Goal: Task Accomplishment & Management: Manage account settings

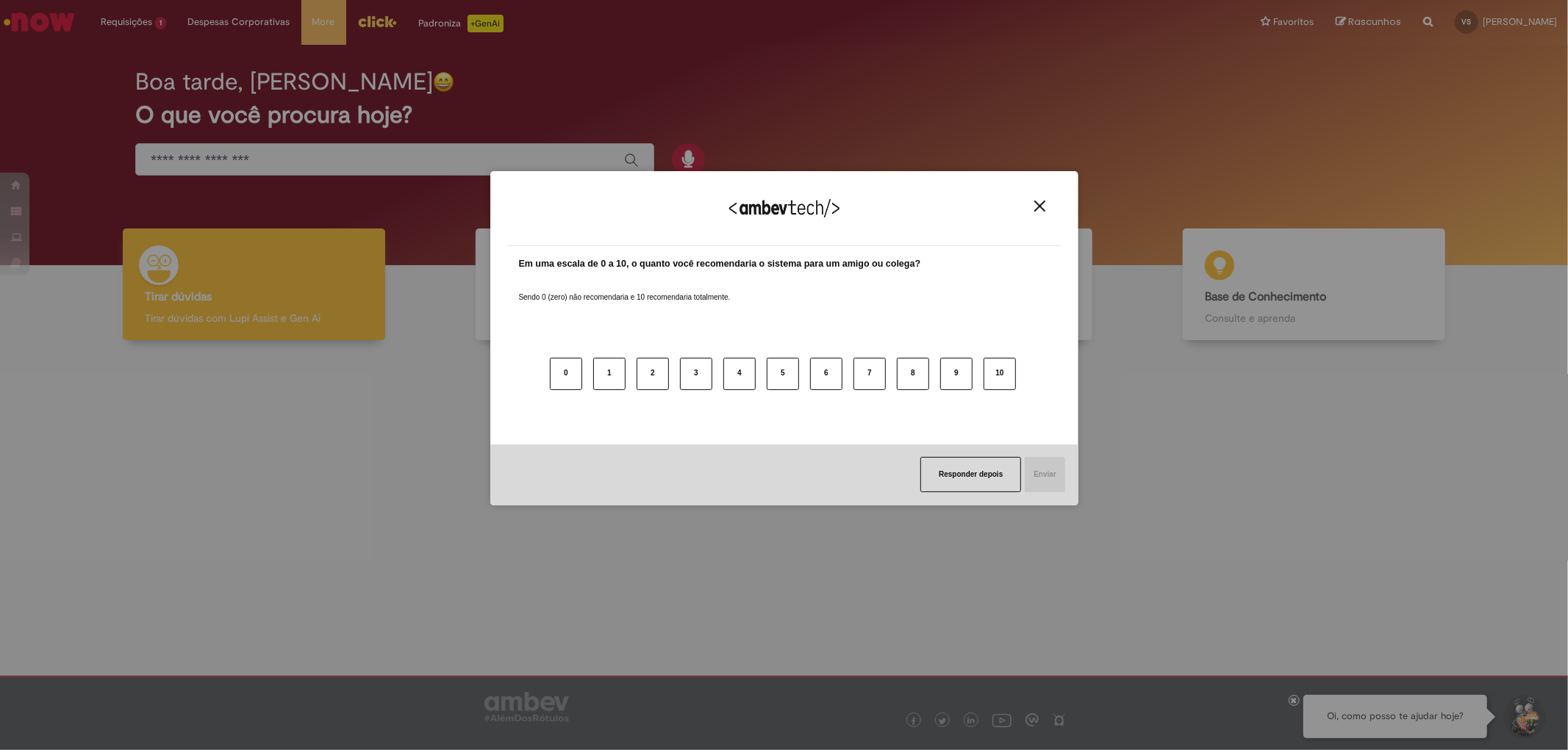
click at [1037, 209] on img "Close" at bounding box center [1040, 206] width 11 height 11
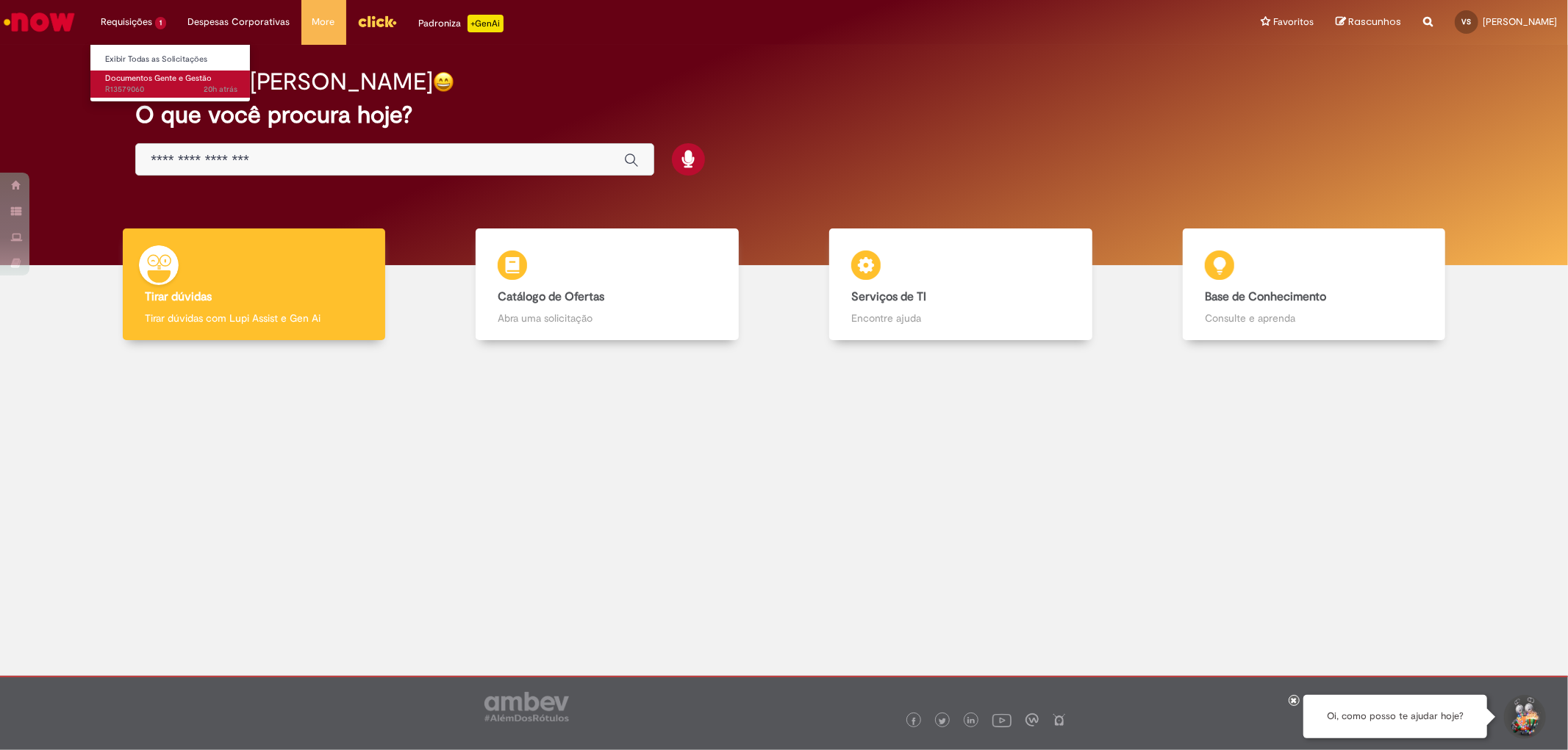
click at [151, 72] on span "Documentos Gente e Gestão" at bounding box center [158, 78] width 107 height 11
click at [164, 81] on span "Documentos Gente e Gestão" at bounding box center [158, 78] width 107 height 11
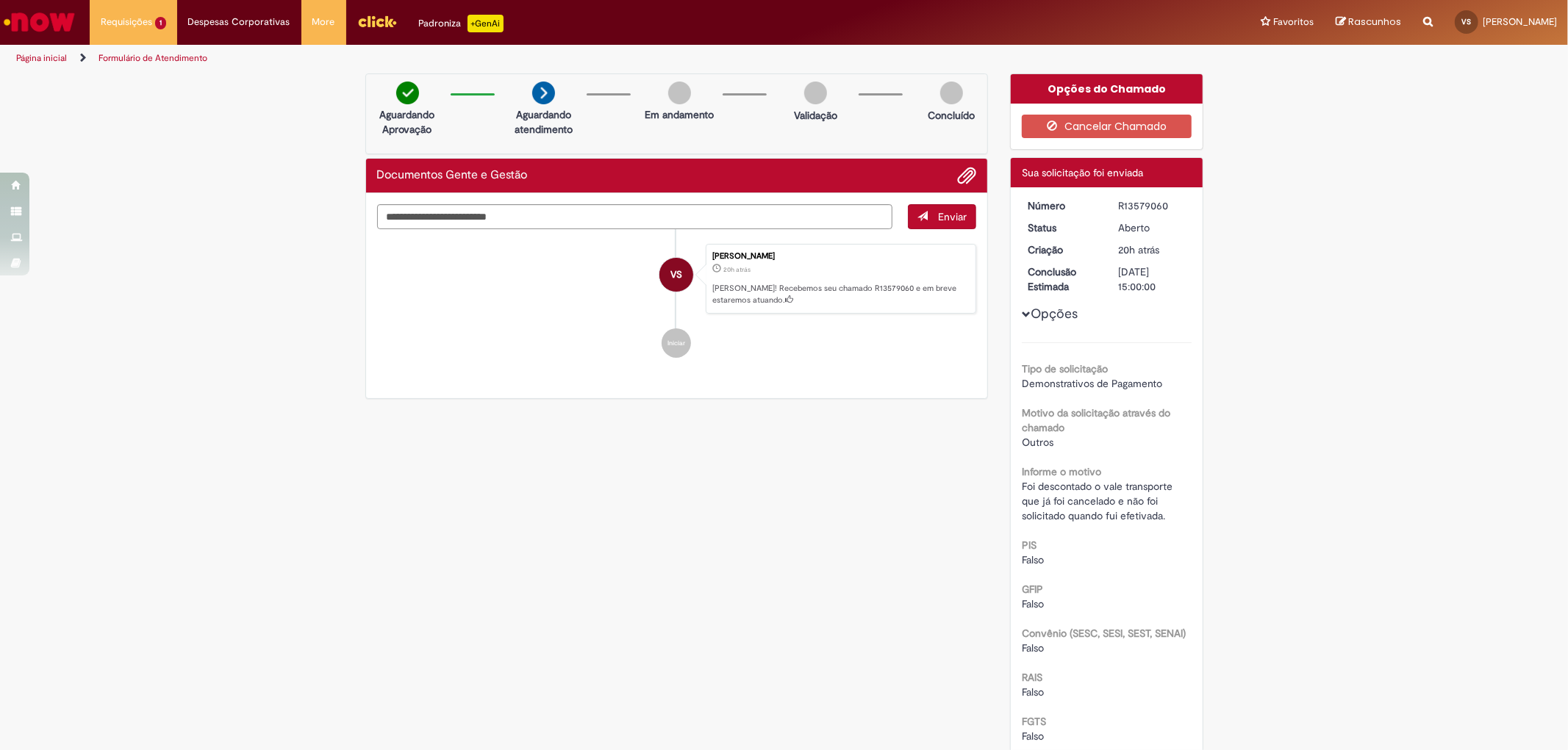
click at [56, 59] on link "Página inicial" at bounding box center [41, 58] width 51 height 12
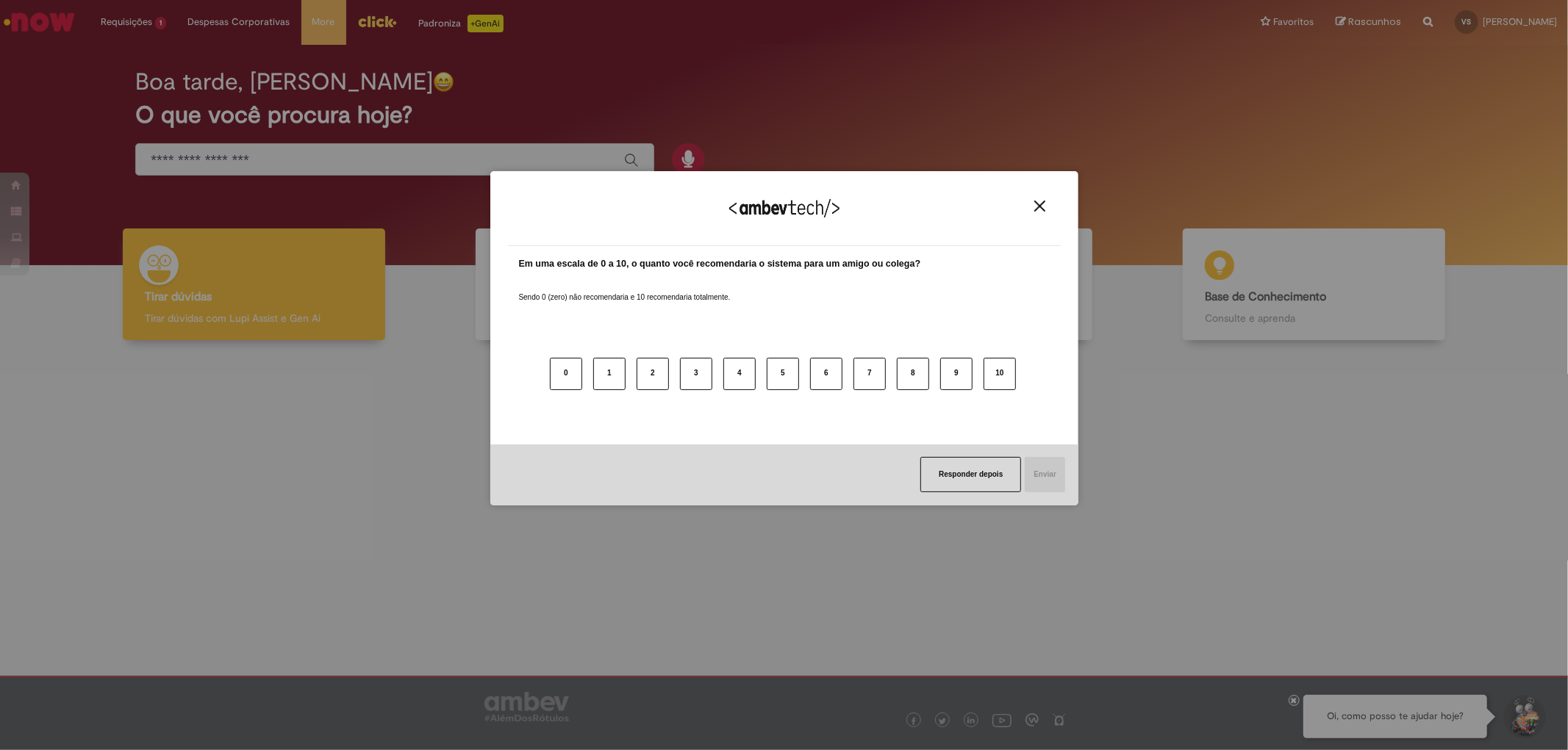
click at [1046, 208] on button "Close" at bounding box center [1040, 206] width 20 height 13
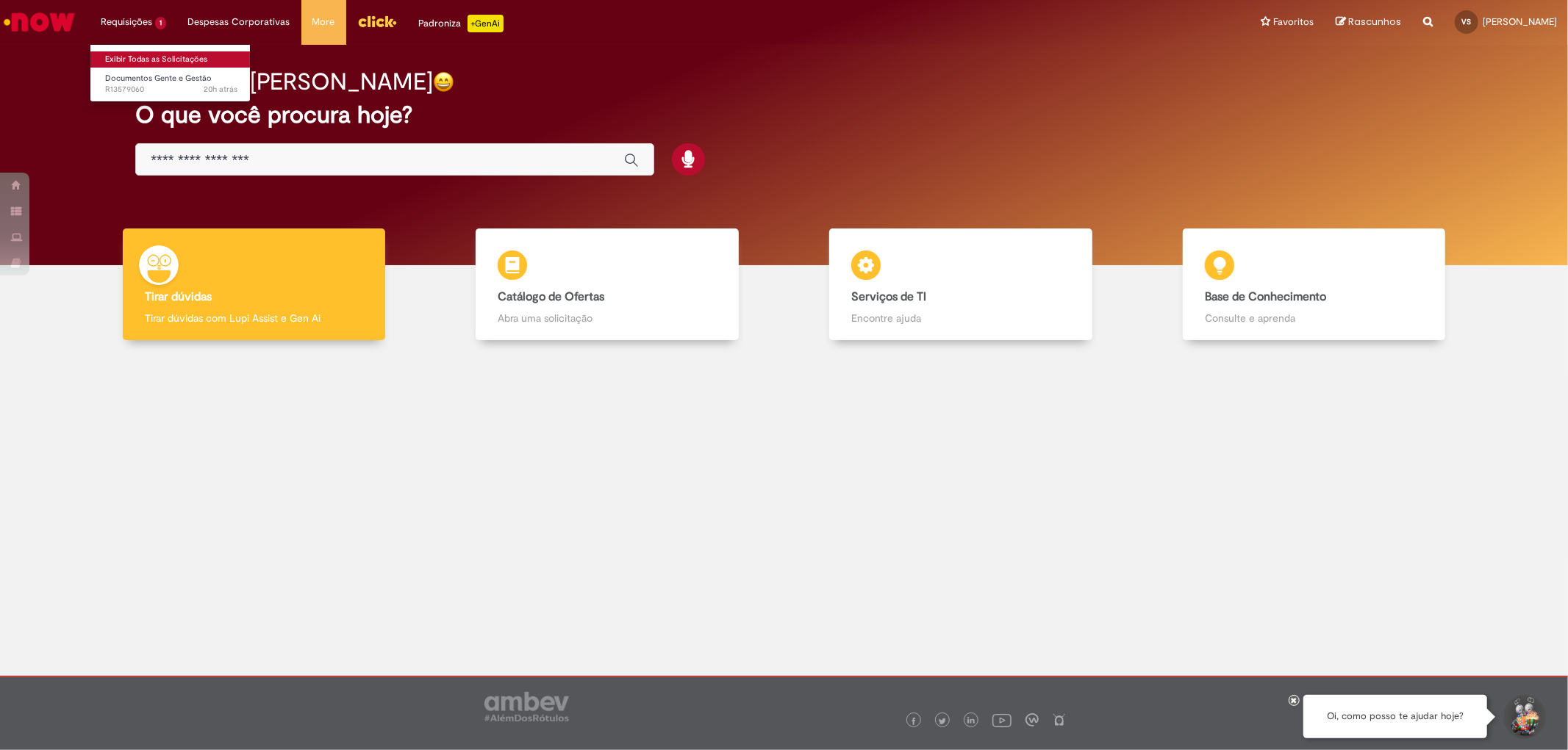
click at [147, 60] on link "Exibir Todas as Solicitações" at bounding box center [171, 60] width 162 height 16
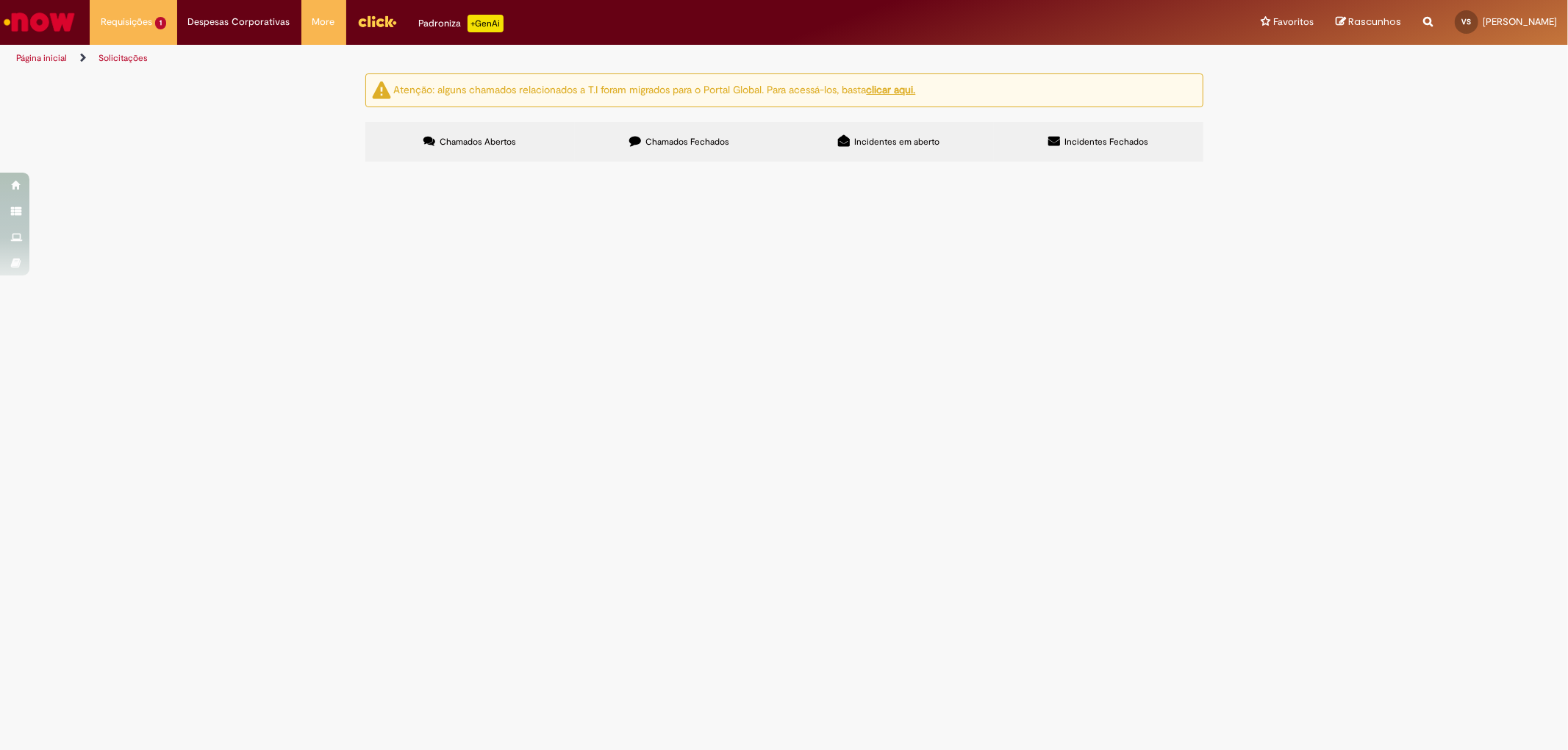
click at [667, 140] on span "Chamados Fechados" at bounding box center [687, 142] width 84 height 12
click at [0, 0] on span "Quero cancelar o vale transporte, pois não utilizo." at bounding box center [0, 0] width 0 height 0
click at [0, 0] on span "Vale Transporte ([GEOGRAPHIC_DATA])" at bounding box center [0, 0] width 0 height 0
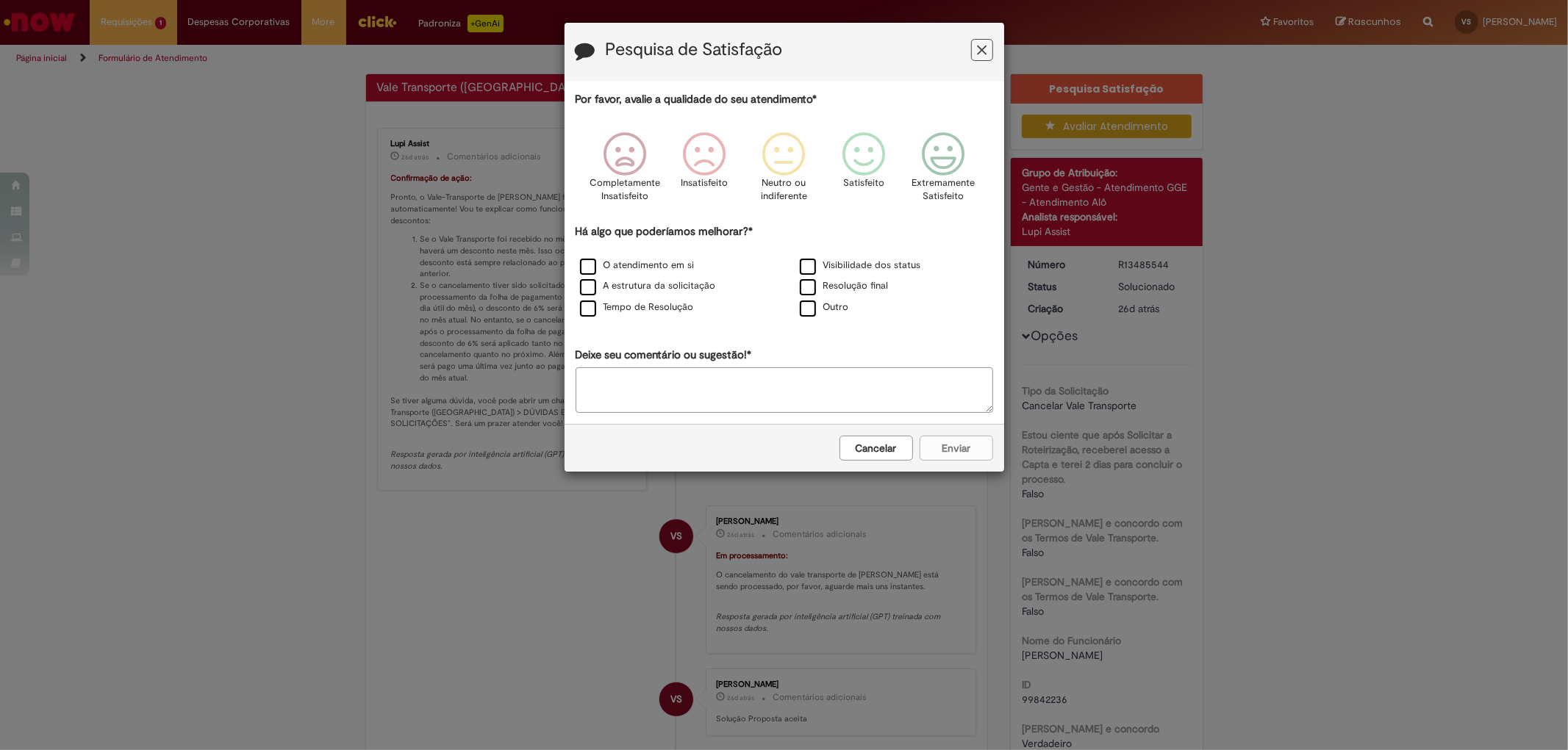
click at [985, 49] on icon "Feedback" at bounding box center [981, 50] width 10 height 16
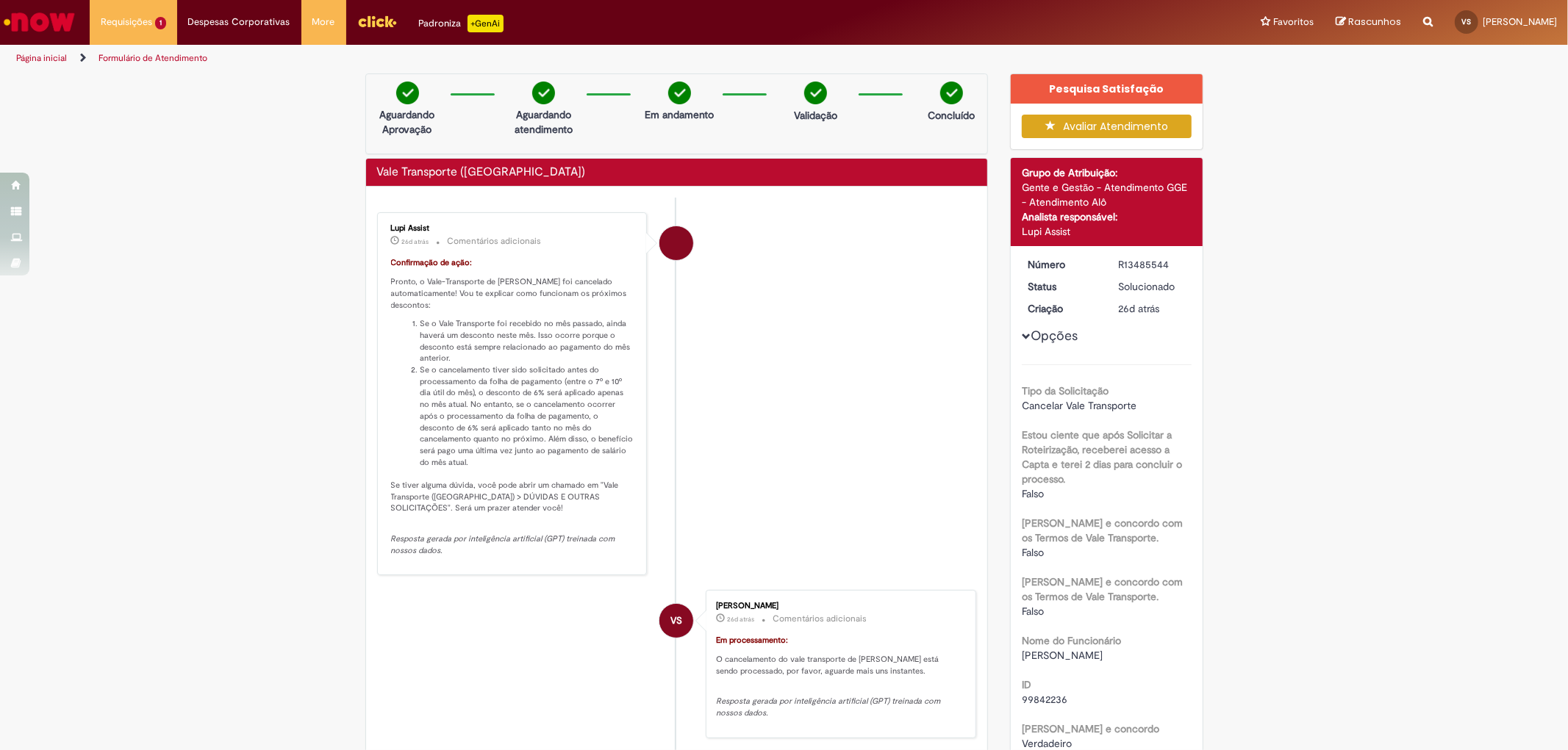
drag, startPoint x: 1475, startPoint y: 311, endPoint x: 1207, endPoint y: 240, distance: 277.2
click at [48, 56] on link "Página inicial" at bounding box center [41, 58] width 51 height 12
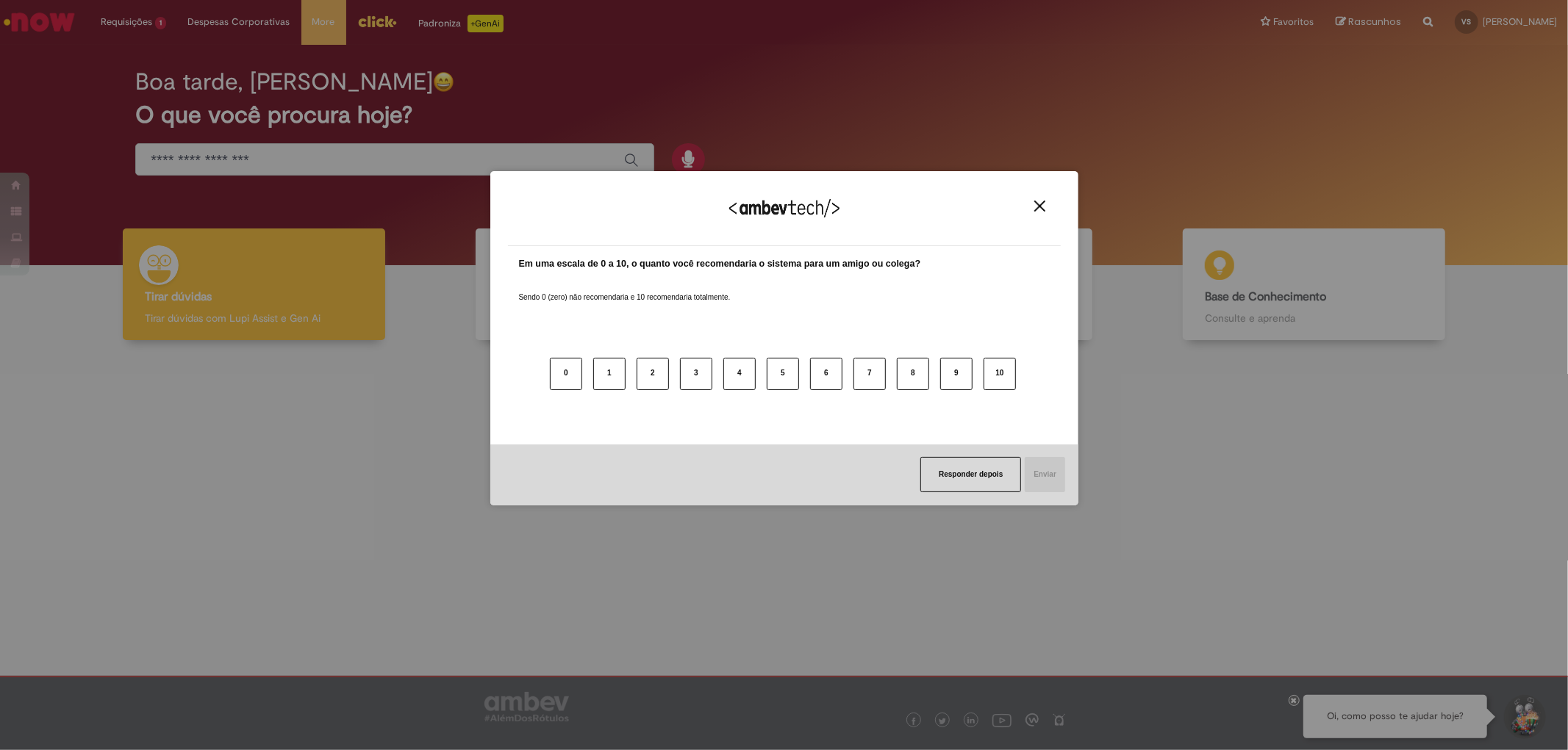
click at [1041, 200] on img "Close" at bounding box center [1040, 206] width 11 height 11
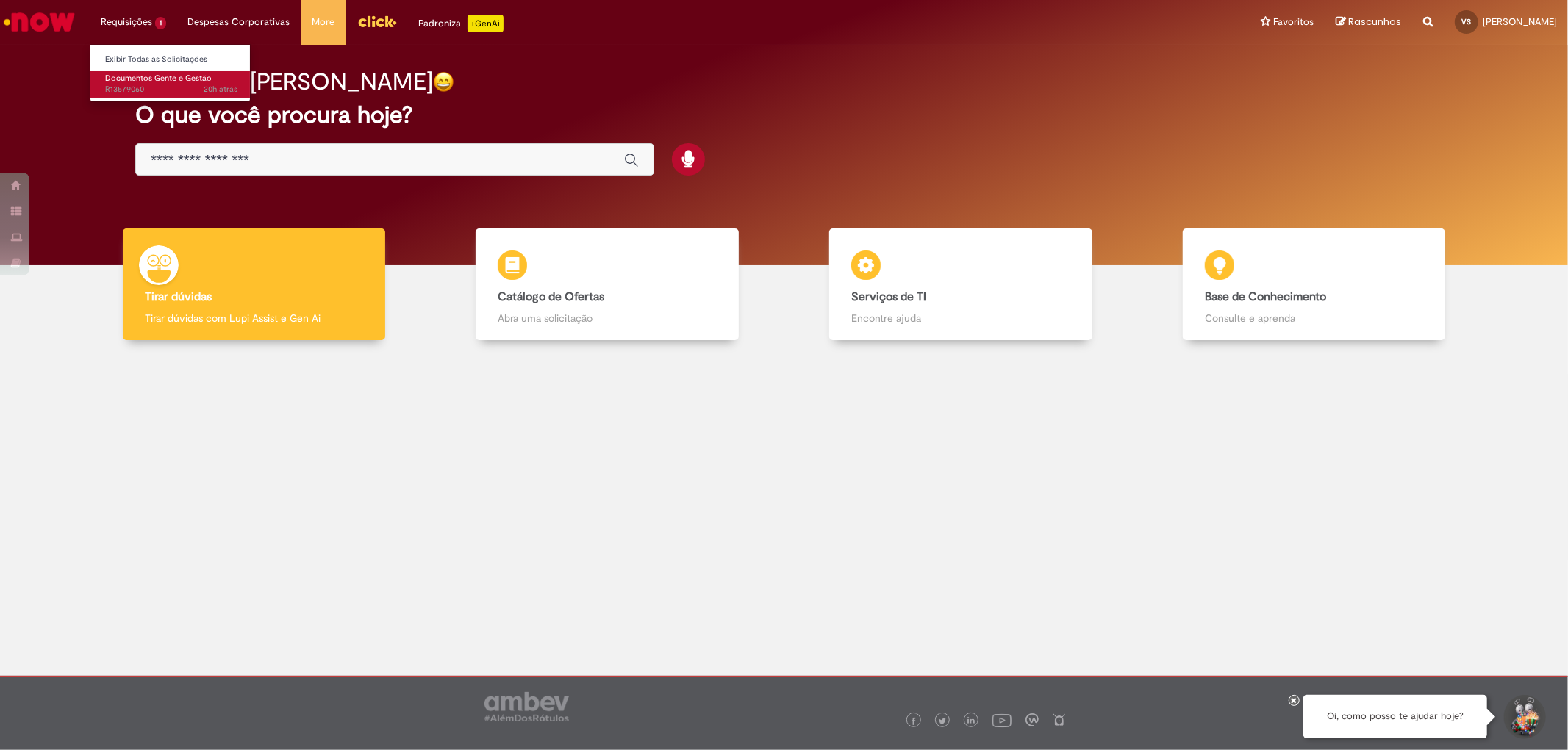
click at [128, 75] on span "Documentos Gente e Gestão" at bounding box center [158, 78] width 107 height 11
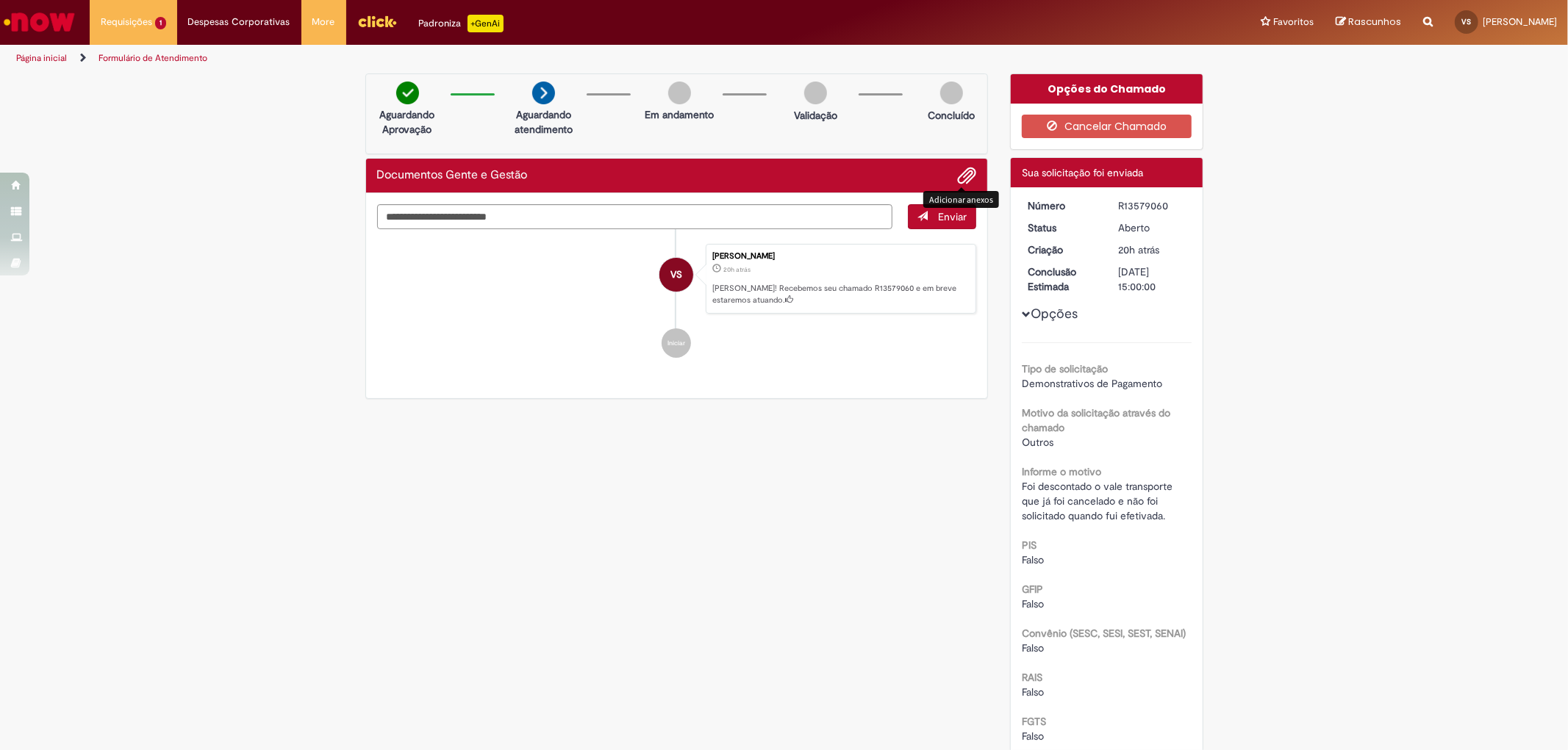
click at [963, 178] on span "Adicionar anexos" at bounding box center [966, 176] width 18 height 18
click at [948, 176] on li at bounding box center [960, 175] width 30 height 19
click at [958, 167] on span "Adicionar anexos" at bounding box center [966, 176] width 18 height 18
